Goal: Find specific page/section

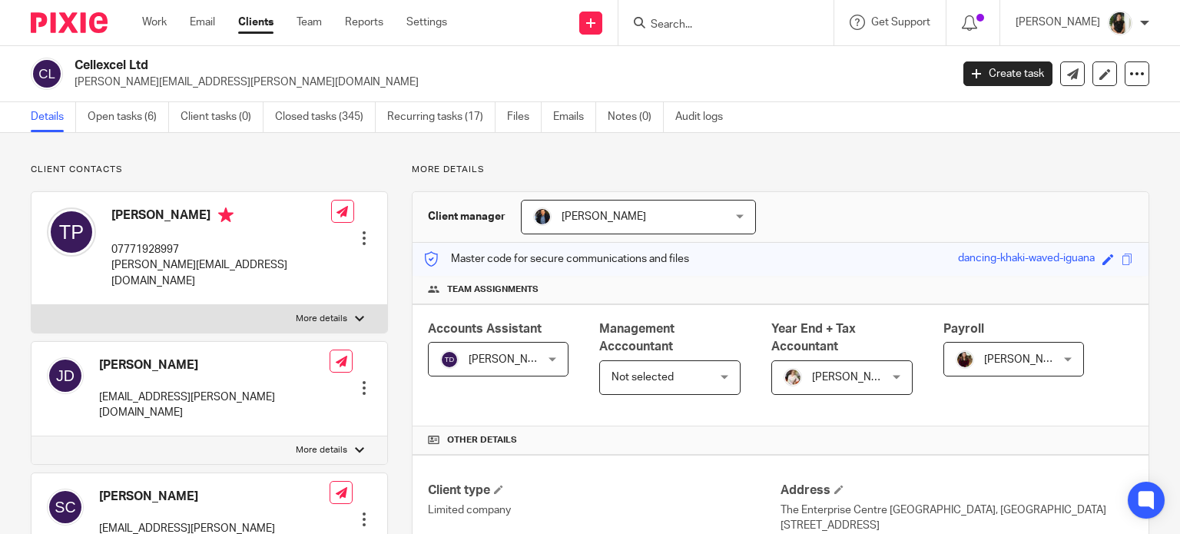
click at [813, 18] on form at bounding box center [731, 22] width 164 height 19
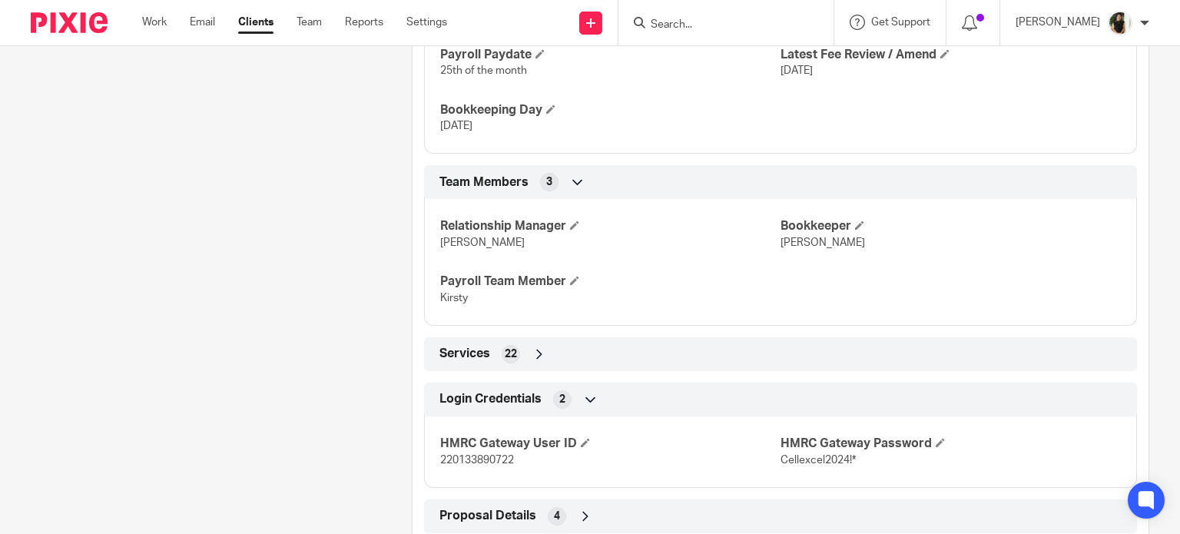
click at [768, 20] on input "Search" at bounding box center [718, 25] width 138 height 14
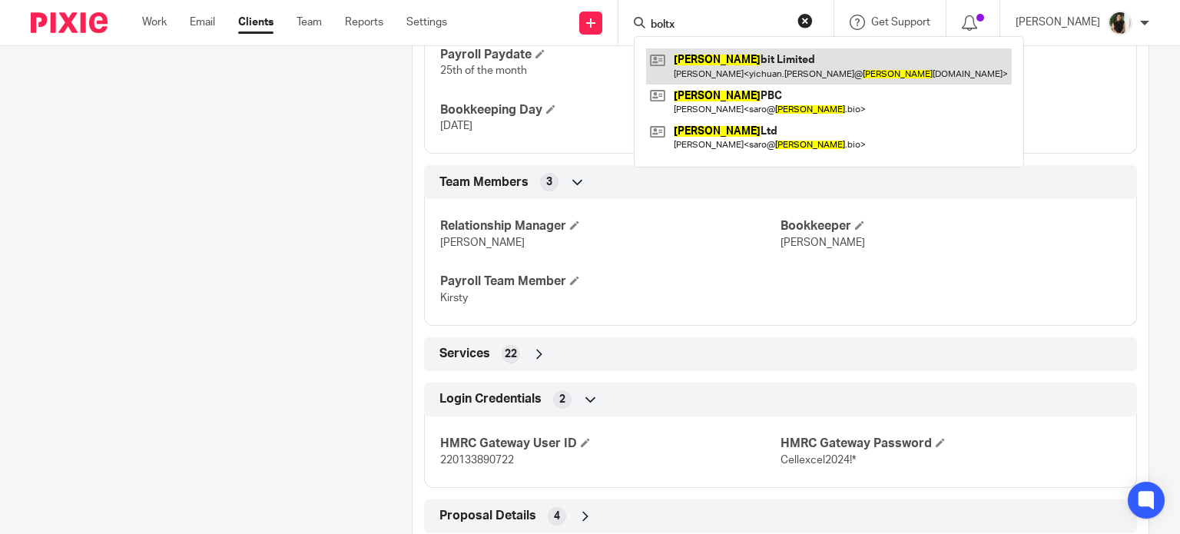
type input "boltx"
click at [768, 64] on link at bounding box center [829, 65] width 366 height 35
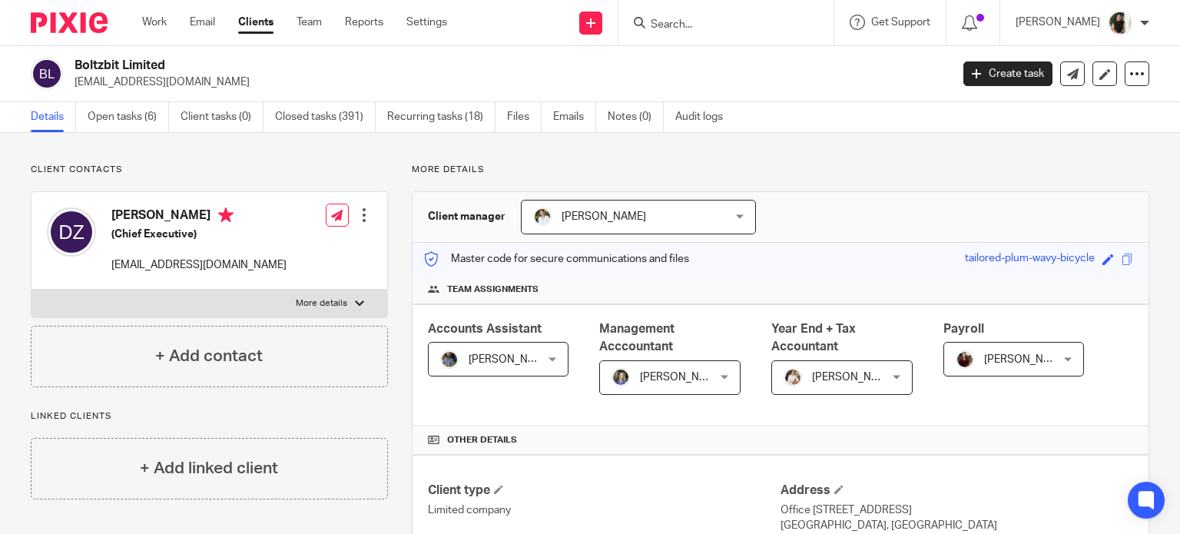
click at [768, 25] on input "Search" at bounding box center [718, 25] width 138 height 14
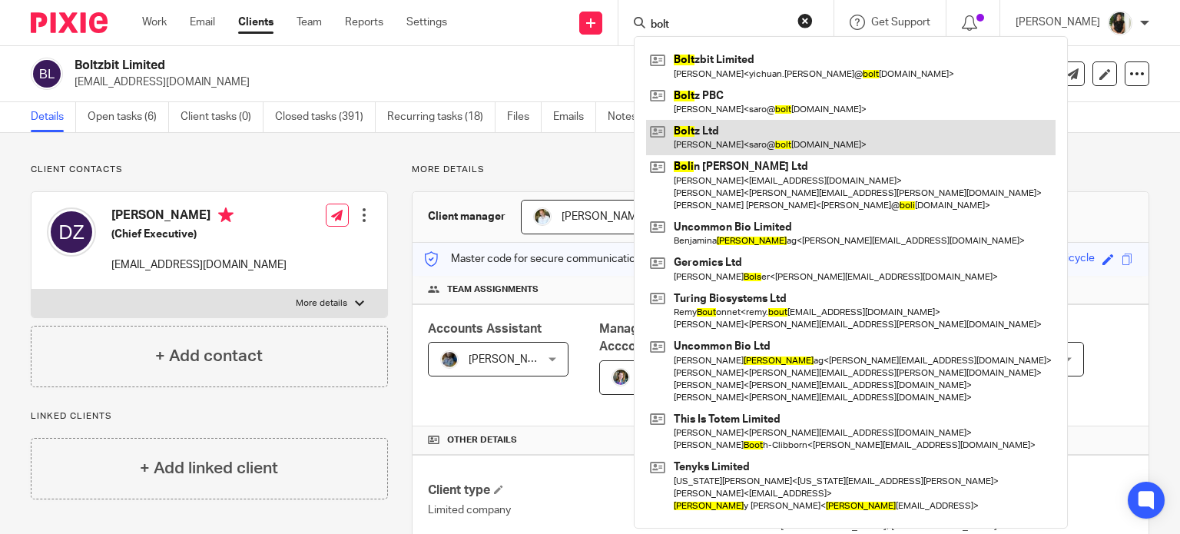
type input "bolt"
click at [776, 138] on link at bounding box center [851, 137] width 410 height 35
